Goal: Check status: Check status

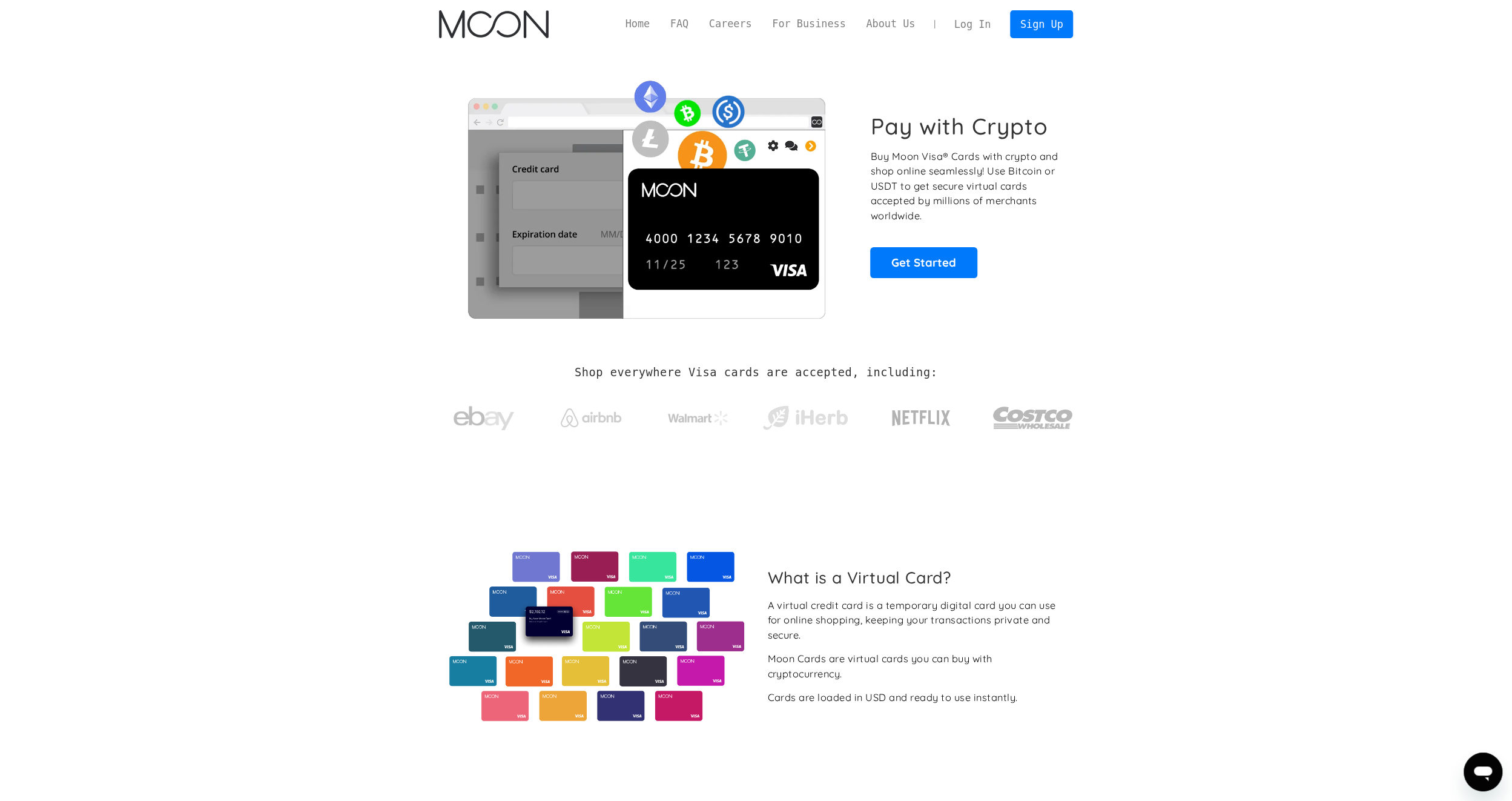
click at [982, 22] on link "Log In" at bounding box center [972, 24] width 57 height 27
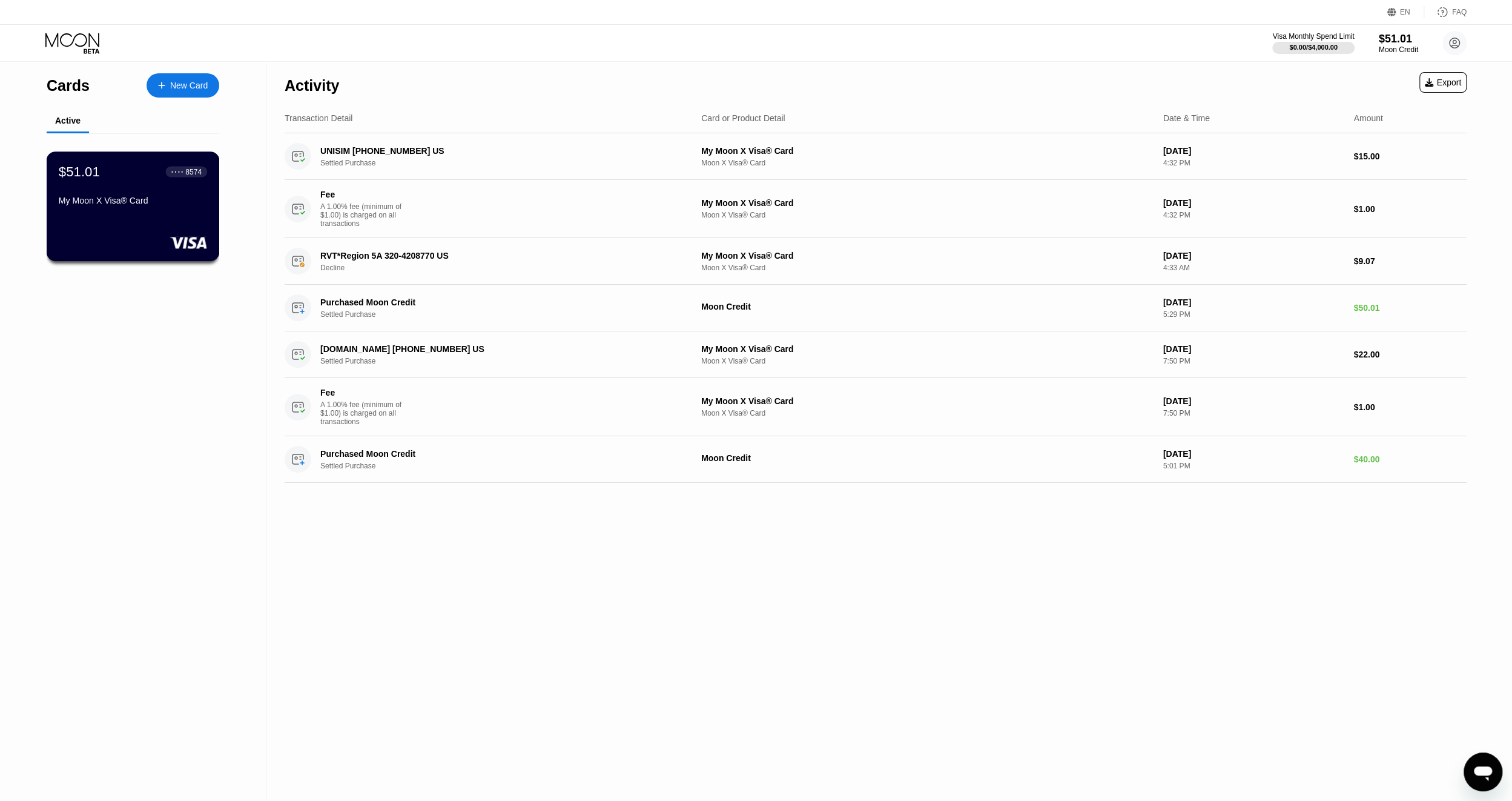
click at [125, 203] on div "My Moon X Visa® Card" at bounding box center [132, 201] width 148 height 10
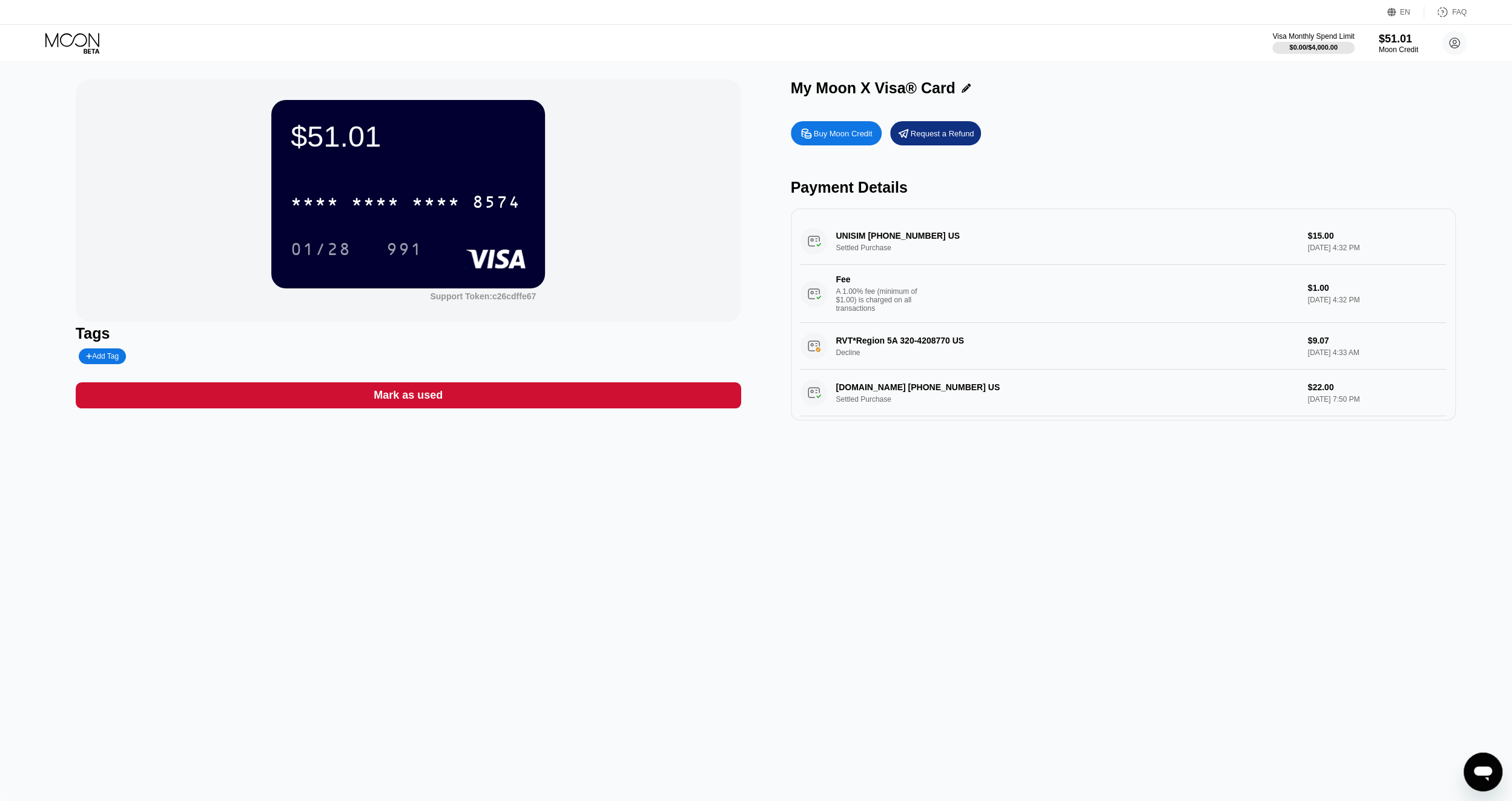
click at [346, 219] on div "* * * * * * * * * * * * 8574" at bounding box center [408, 198] width 235 height 41
click at [357, 208] on div "* * * *" at bounding box center [375, 204] width 48 height 20
click at [295, 201] on div "4513" at bounding box center [315, 204] width 48 height 20
click at [313, 203] on div "* * * *" at bounding box center [315, 204] width 48 height 20
click at [315, 201] on div "4513" at bounding box center [315, 204] width 48 height 20
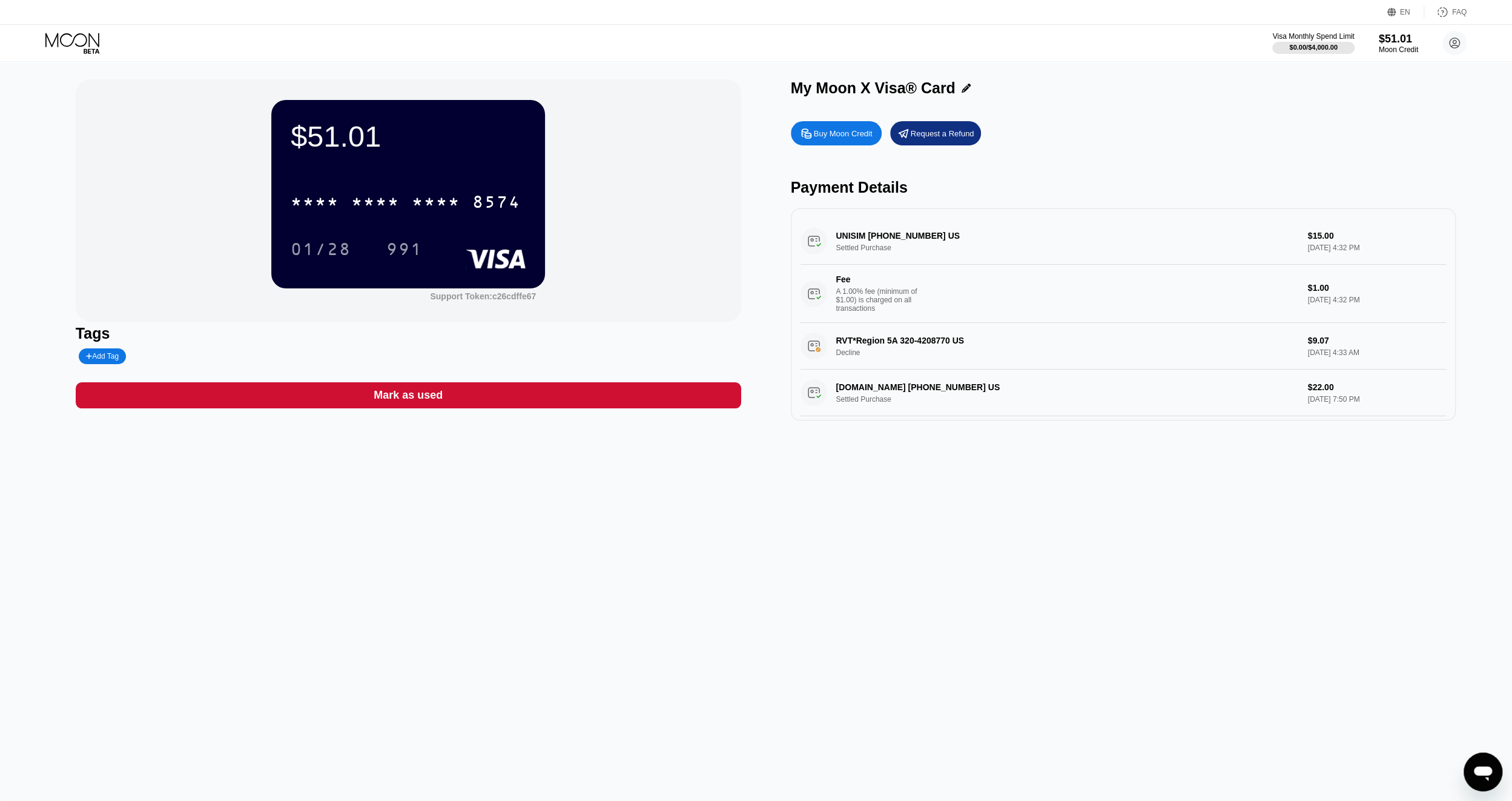
drag, startPoint x: 418, startPoint y: 485, endPoint x: 436, endPoint y: 372, distance: 114.4
click at [419, 483] on div "$51.01 * * * * * * * * * * * * 8574 01/28 991 Support Token: c26cdffe67 Tags Ad…" at bounding box center [756, 431] width 1512 height 740
click at [471, 458] on div "$51.01 * * * * * * * * * * * * 8574 01/28 991 Support Token: c26cdffe67 Tags Ad…" at bounding box center [756, 431] width 1512 height 740
